Goal: Find specific page/section: Find specific page/section

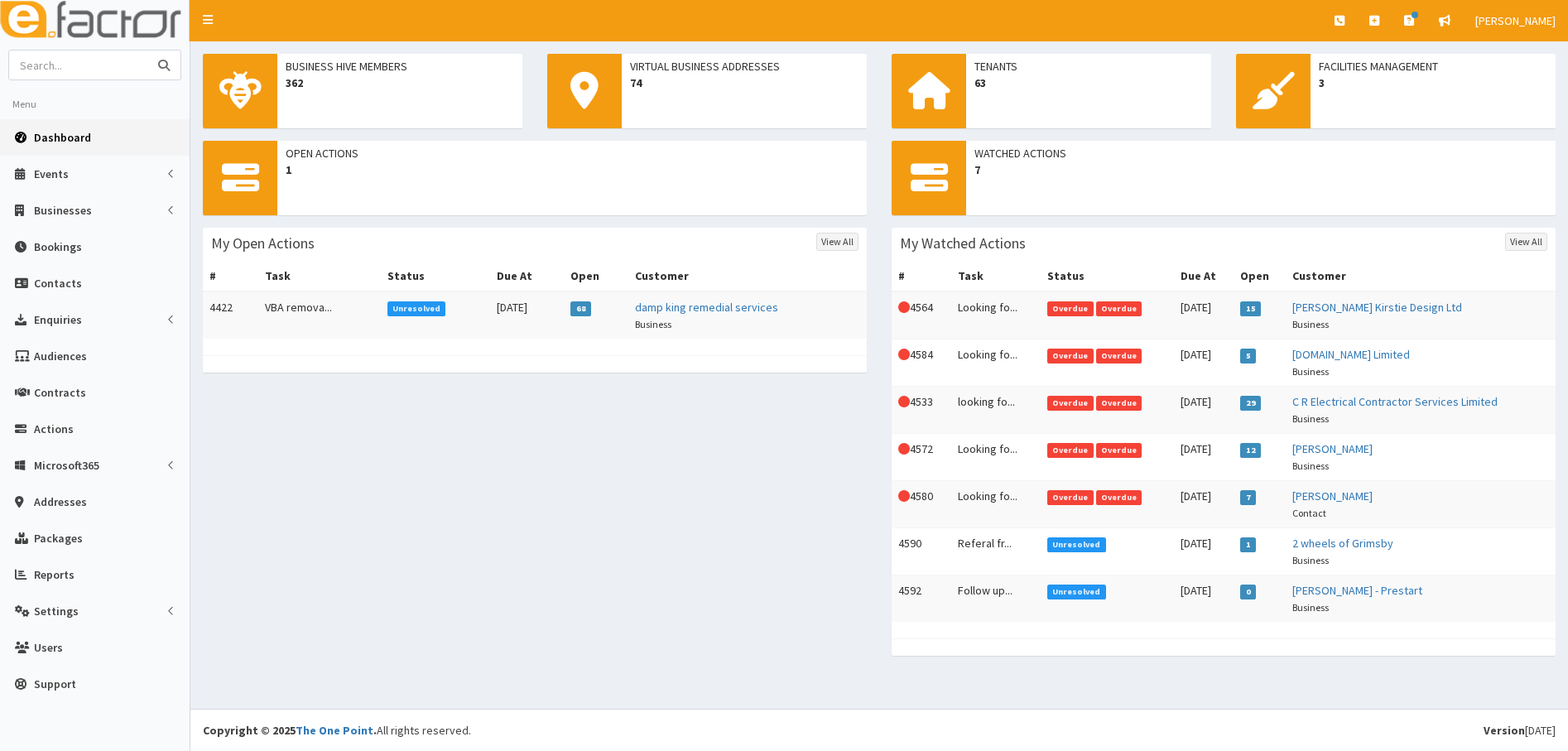
click at [77, 67] on input "text" at bounding box center [78, 65] width 139 height 29
type input "thirteen [PERSON_NAME]"
click at [148, 51] on button "submit" at bounding box center [164, 65] width 33 height 29
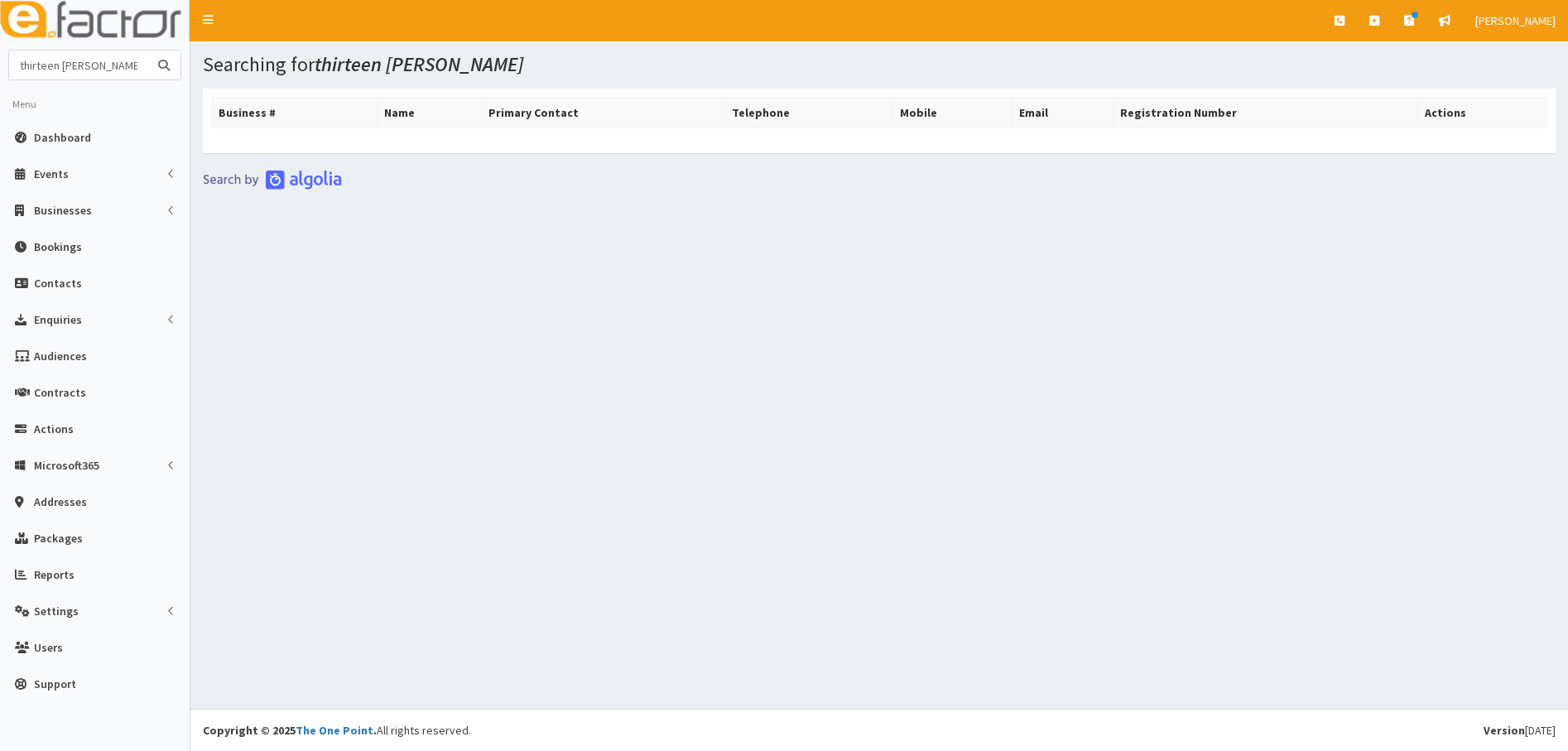
click at [103, 70] on input "thirteen [PERSON_NAME]" at bounding box center [78, 65] width 139 height 29
type input "thirteen"
click at [148, 51] on button "submit" at bounding box center [164, 65] width 33 height 29
